Goal: Information Seeking & Learning: Find specific fact

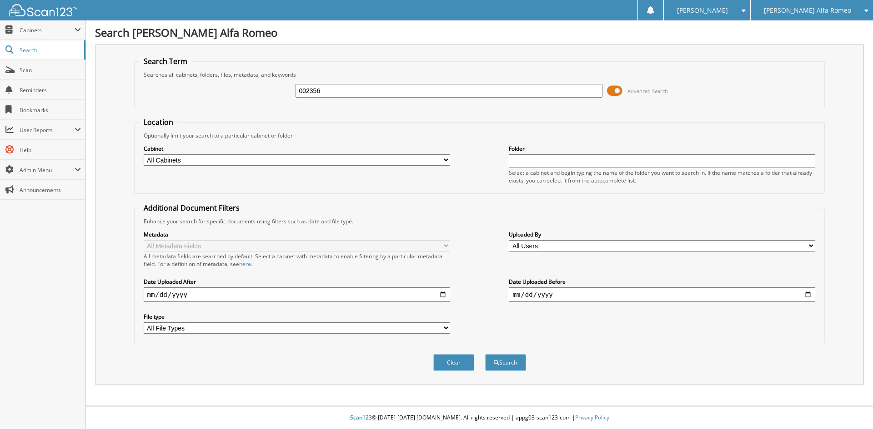
type input "002356"
click at [485, 354] on button "Search" at bounding box center [505, 362] width 41 height 17
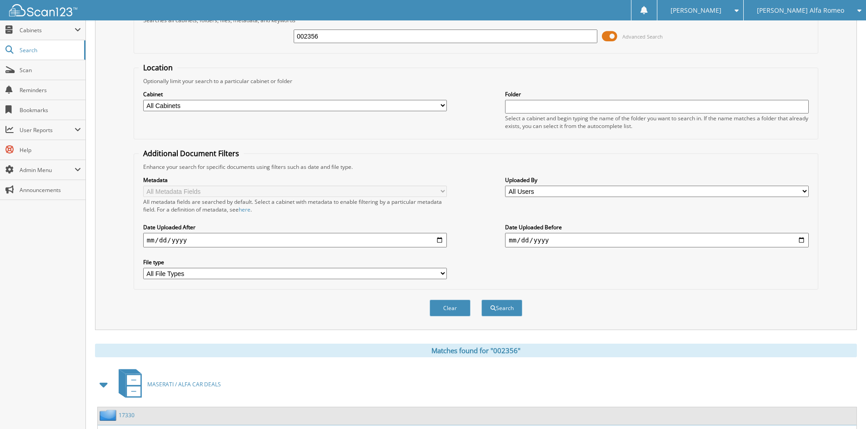
scroll to position [136, 0]
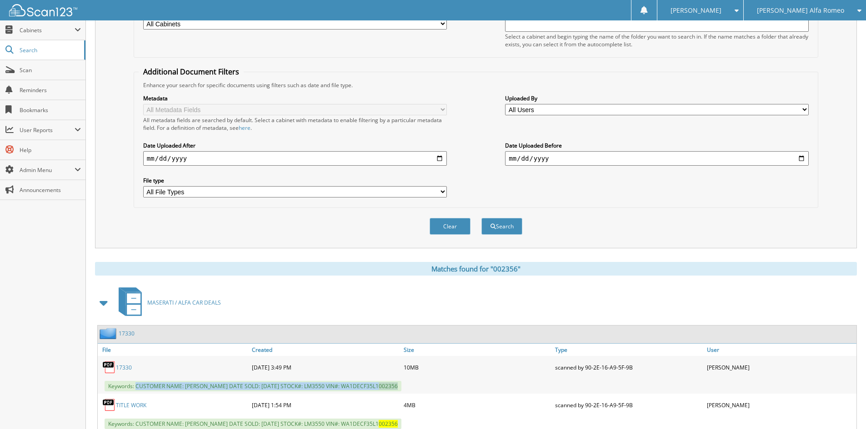
drag, startPoint x: 136, startPoint y: 387, endPoint x: 405, endPoint y: 383, distance: 268.6
click at [401, 383] on span "Keywords: CUSTOMER NAME: MITRIY MEDINA DATE SOLD: 08/20/2025 STOCK#: LM3550 VIN…" at bounding box center [253, 386] width 297 height 10
copy span "CUSTOMER NAME: MITRIY MEDINA DATE SOLD: 08/20/2025 STOCK#: LM3550 VIN#: WA1DECF…"
click at [802, 12] on span "[PERSON_NAME] Alfa Romeo" at bounding box center [800, 10] width 87 height 5
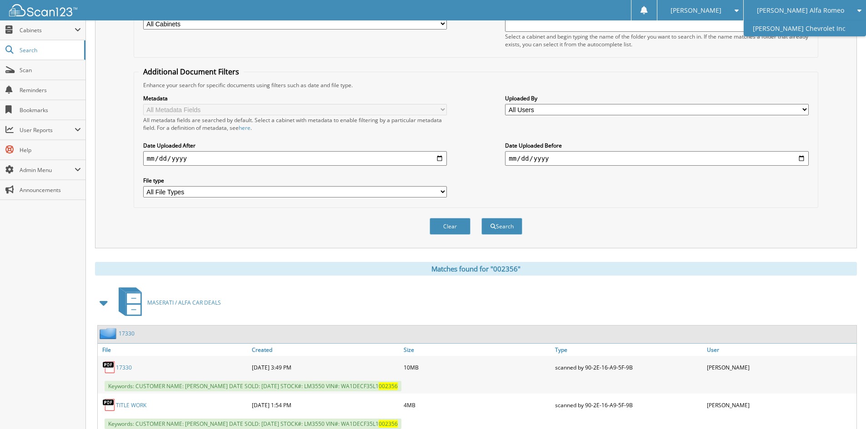
click at [801, 24] on link "[PERSON_NAME] Chevrolet Inc" at bounding box center [805, 28] width 122 height 16
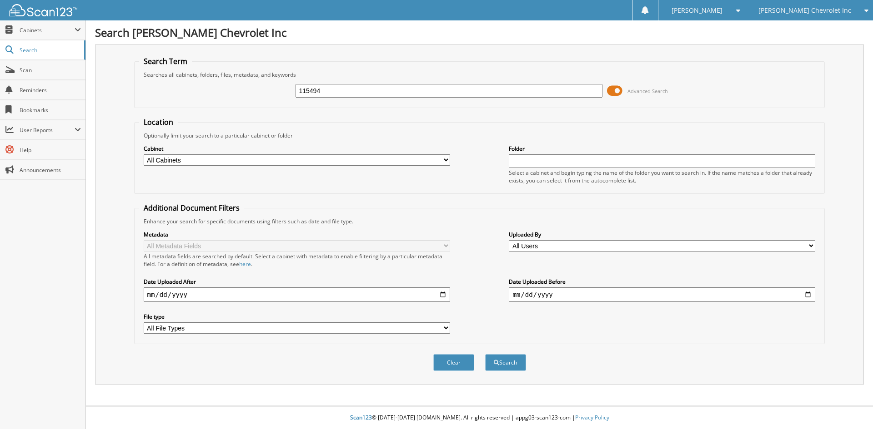
type input "115494"
click at [485, 354] on button "Search" at bounding box center [505, 362] width 41 height 17
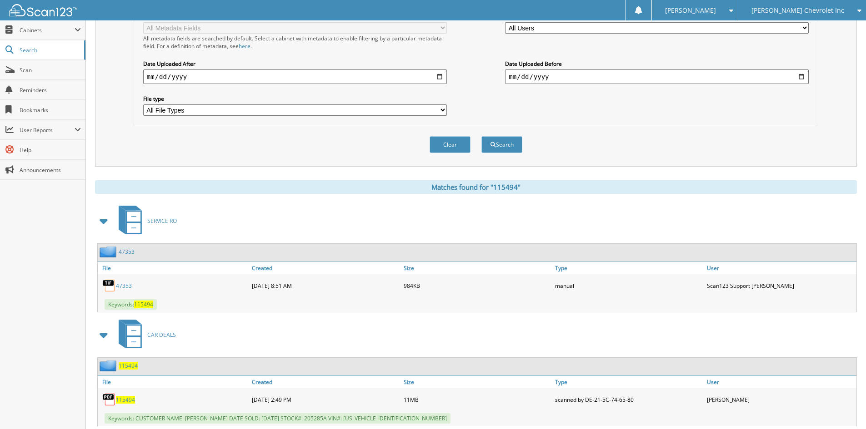
scroll to position [243, 0]
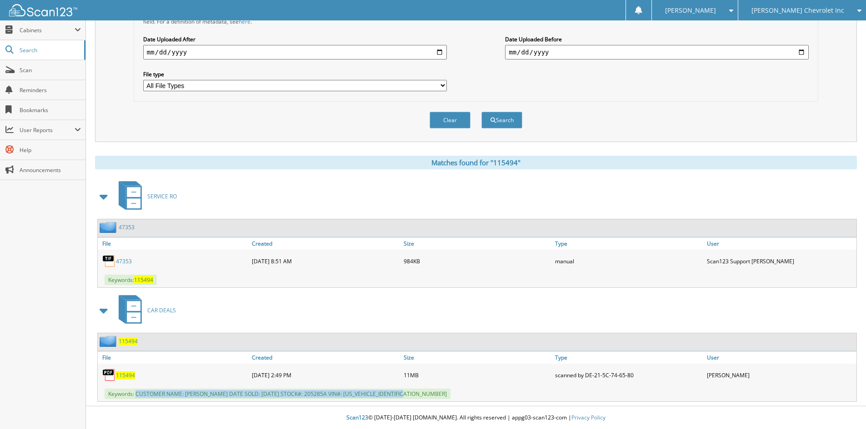
drag, startPoint x: 136, startPoint y: 393, endPoint x: 438, endPoint y: 387, distance: 301.8
click at [438, 387] on div "Keywords: CUSTOMER NAME: [PERSON_NAME] DATE SOLD: [DATE] STOCK#: 205285A VIN#: …" at bounding box center [477, 394] width 759 height 15
copy span "CUSTOMER NAME: [PERSON_NAME] DATE SOLD: [DATE] STOCK#: 205285A VIN#: [US_VEHICL…"
click at [828, 16] on div "[PERSON_NAME] Chevrolet Inc" at bounding box center [802, 10] width 119 height 20
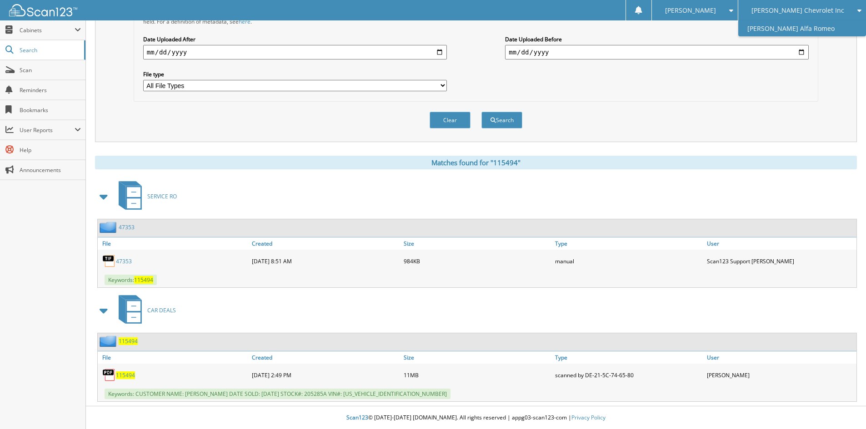
click at [820, 30] on link "[PERSON_NAME] Alfa Romeo" at bounding box center [802, 28] width 128 height 16
